Goal: Task Accomplishment & Management: Manage account settings

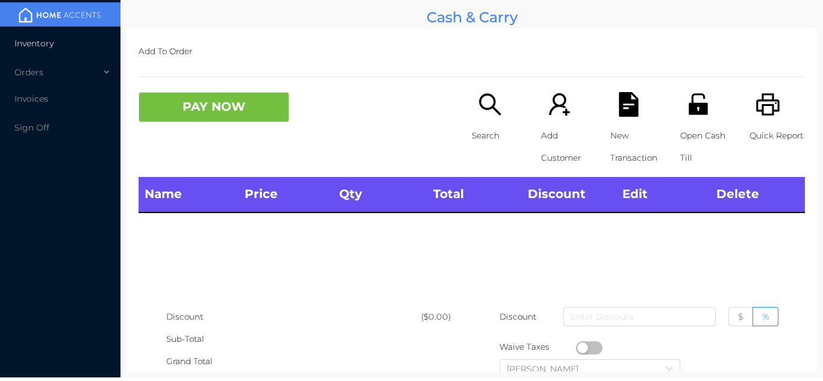
click at [45, 55] on li "Inventory" at bounding box center [60, 43] width 120 height 24
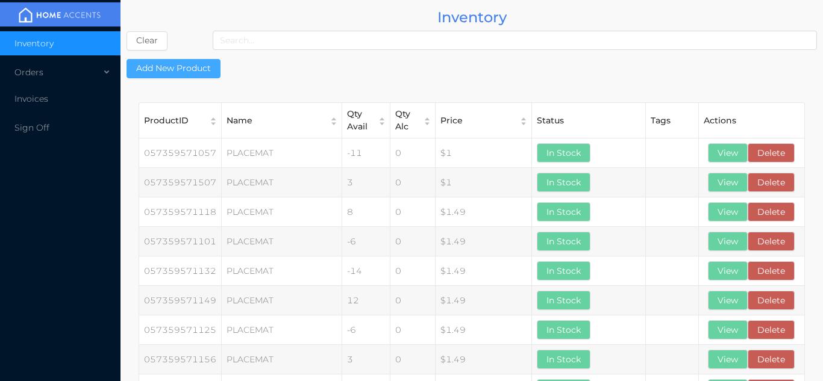
click at [169, 67] on button "Add New Product" at bounding box center [174, 68] width 94 height 19
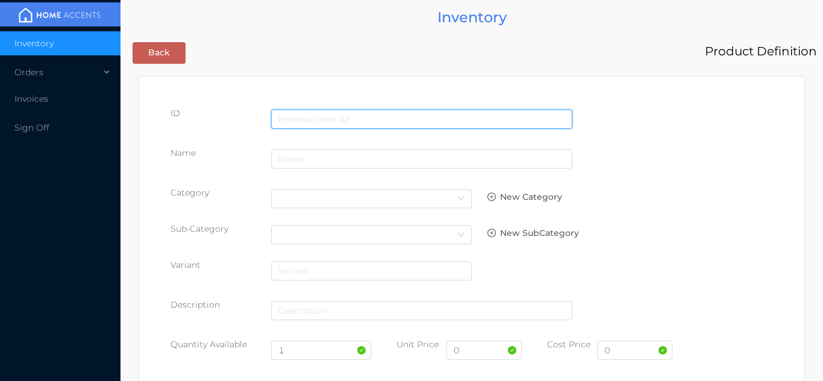
click at [286, 111] on input "text" at bounding box center [421, 119] width 301 height 19
type input "5891800640030"
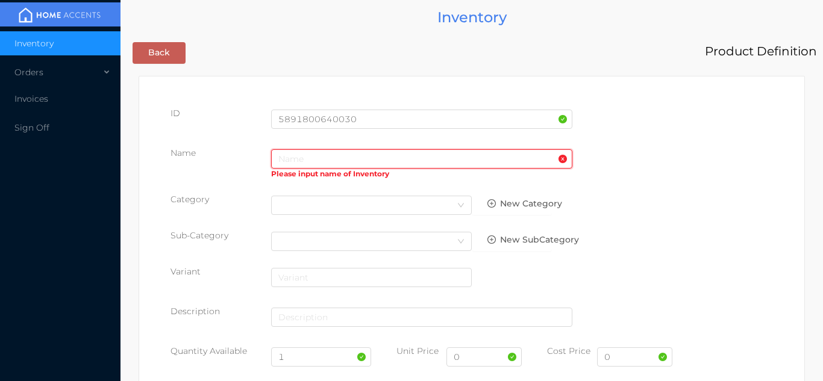
click at [307, 164] on input "text" at bounding box center [421, 158] width 301 height 19
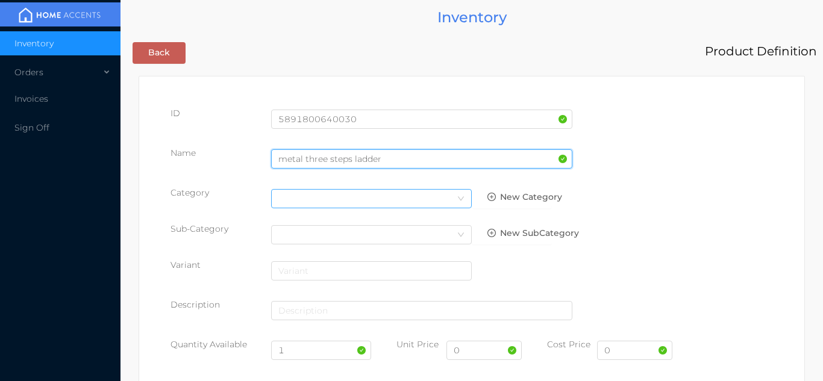
type input "metal three steps ladder"
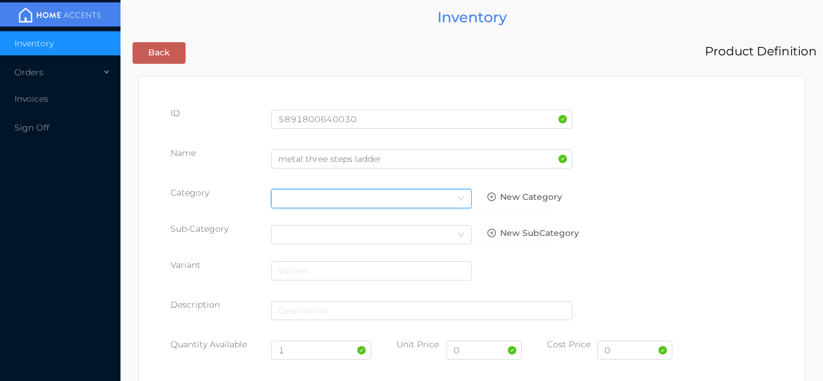
click at [443, 194] on div "Select Category" at bounding box center [371, 199] width 186 height 18
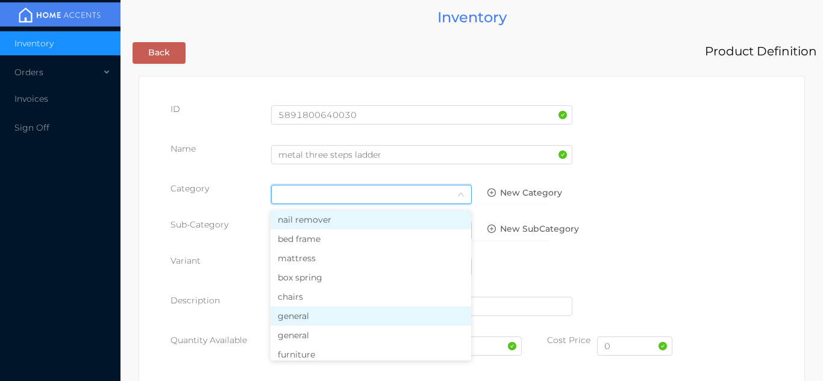
click at [306, 322] on li "general" at bounding box center [371, 316] width 201 height 19
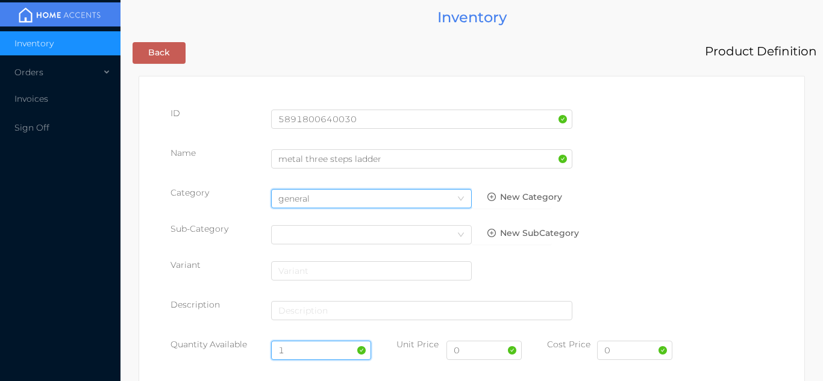
click at [299, 349] on input "1" at bounding box center [321, 350] width 101 height 19
type input "4"
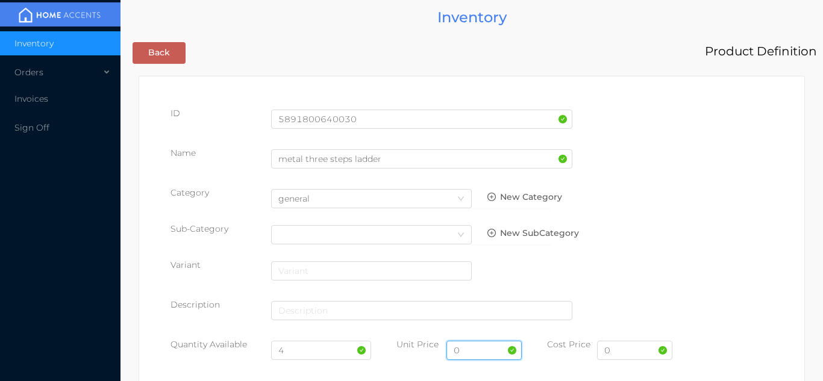
click at [486, 354] on input "0" at bounding box center [483, 350] width 75 height 19
type input "59.99"
click at [621, 355] on input "0" at bounding box center [634, 350] width 75 height 19
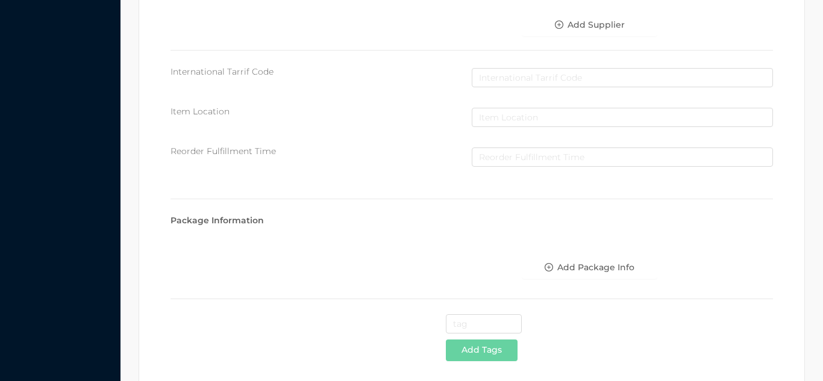
scroll to position [619, 0]
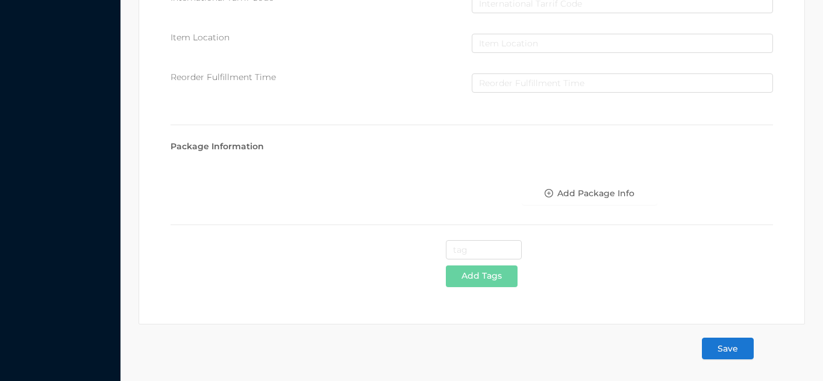
type input "29.50"
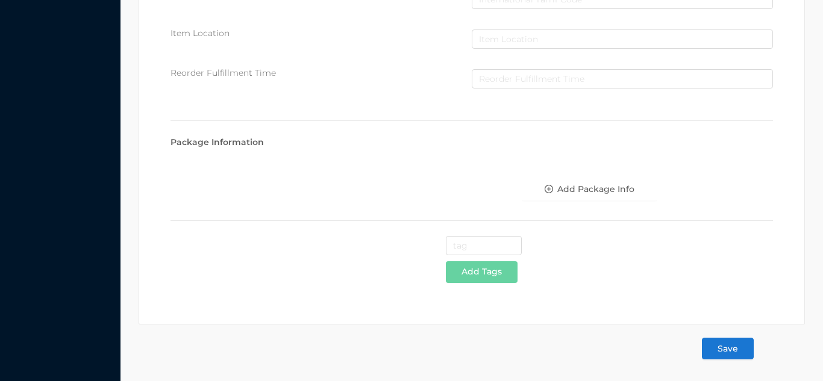
click at [726, 353] on button "Save" at bounding box center [728, 349] width 52 height 22
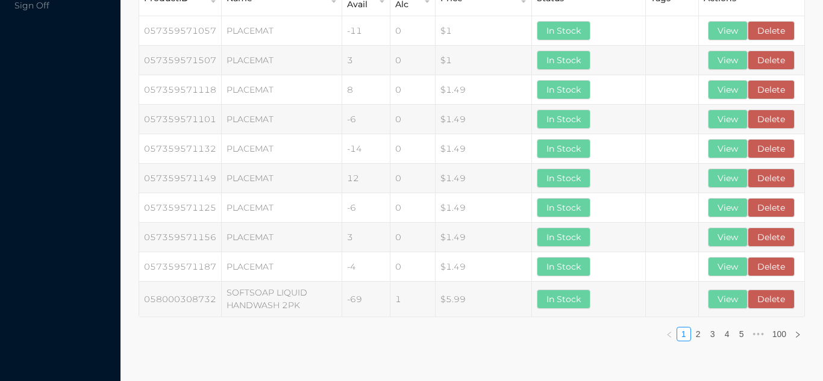
scroll to position [0, 0]
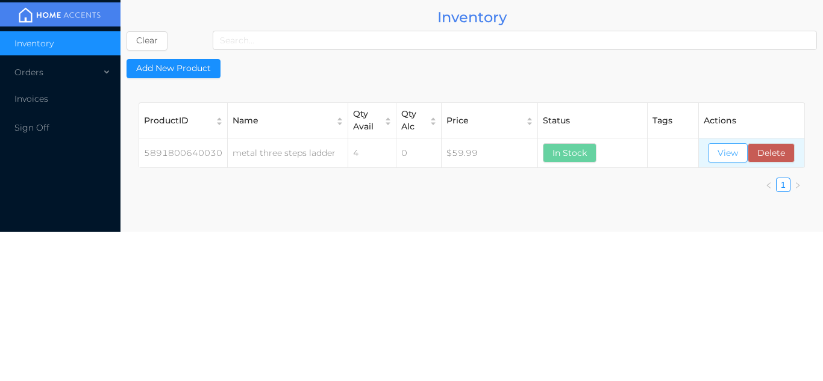
click at [742, 148] on button "View" at bounding box center [728, 152] width 40 height 19
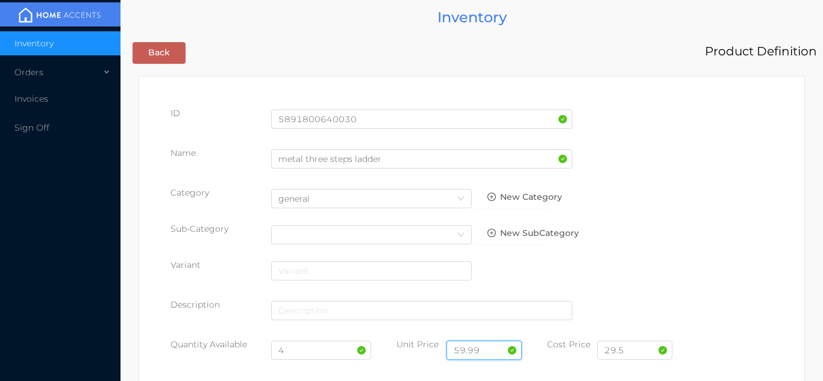
click at [486, 349] on input "59.99" at bounding box center [483, 350] width 75 height 19
type input "5"
type input "54.99"
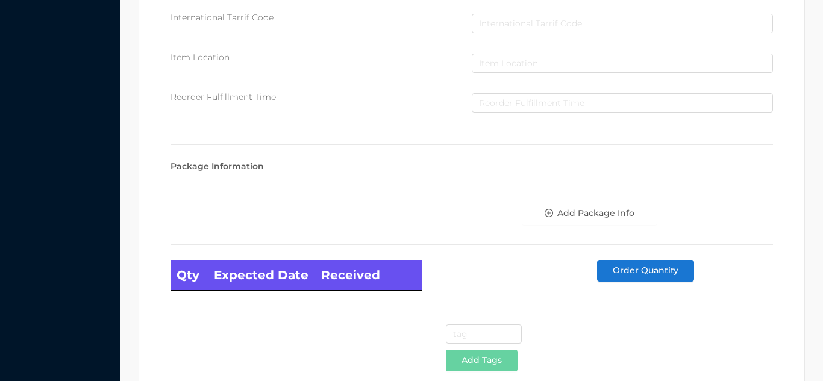
scroll to position [684, 0]
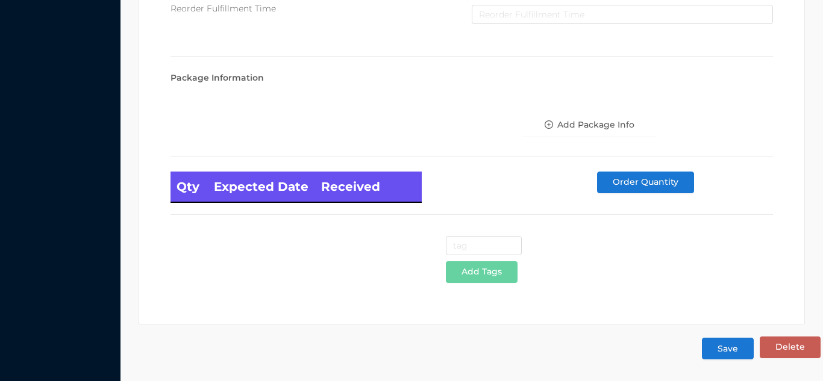
click at [737, 346] on button "Save" at bounding box center [728, 349] width 52 height 22
